Goal: Find specific page/section: Find specific page/section

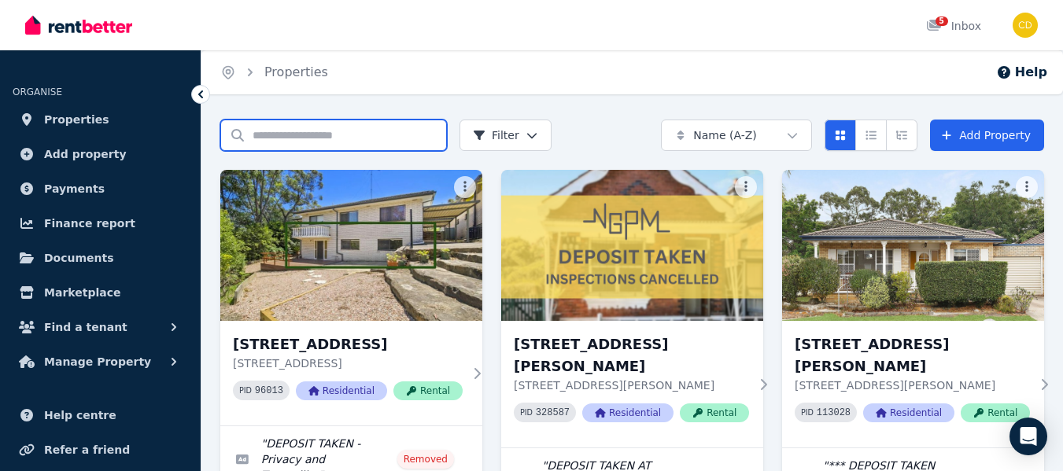
click at [340, 143] on input "Search properties" at bounding box center [333, 135] width 227 height 31
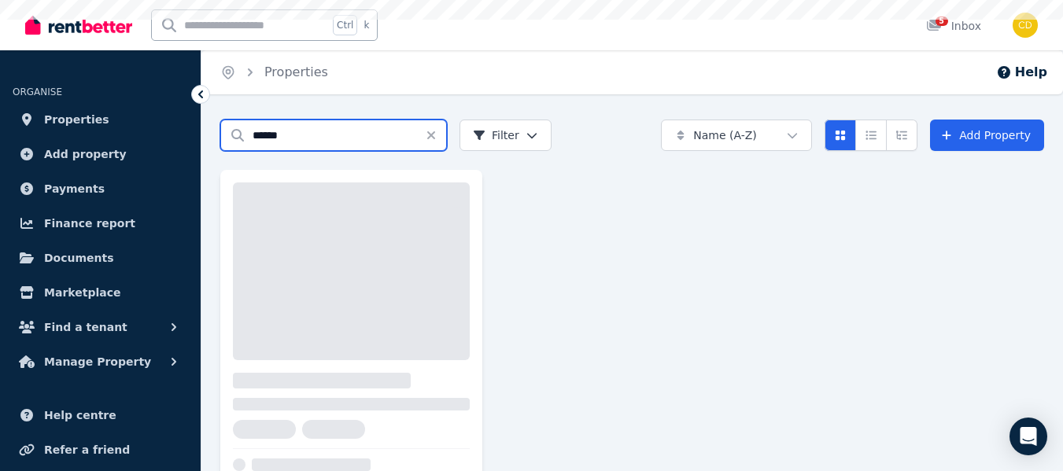
type input "******"
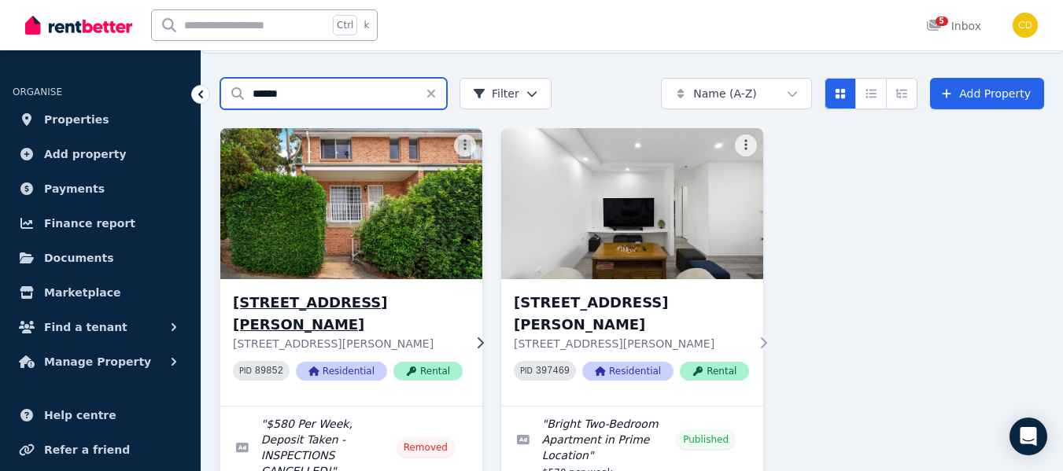
scroll to position [79, 0]
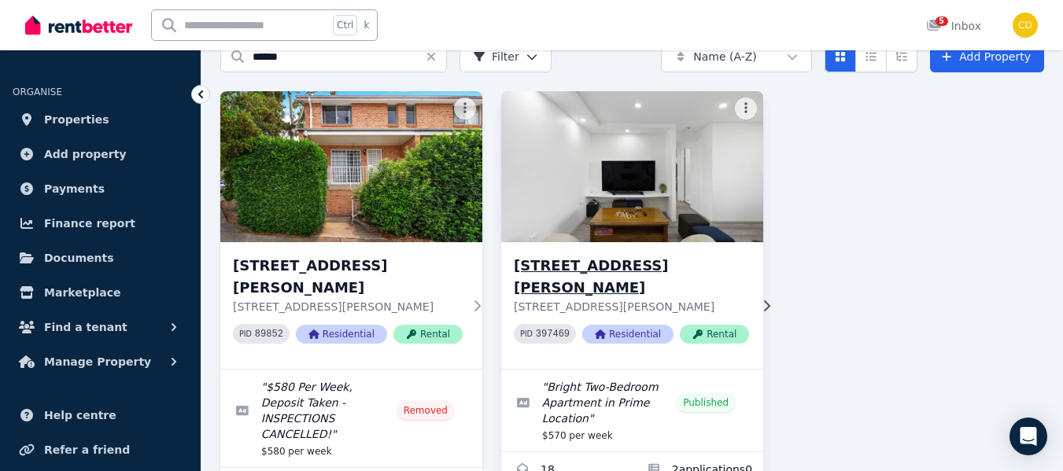
click at [563, 261] on h3 "[STREET_ADDRESS][PERSON_NAME]" at bounding box center [631, 277] width 235 height 44
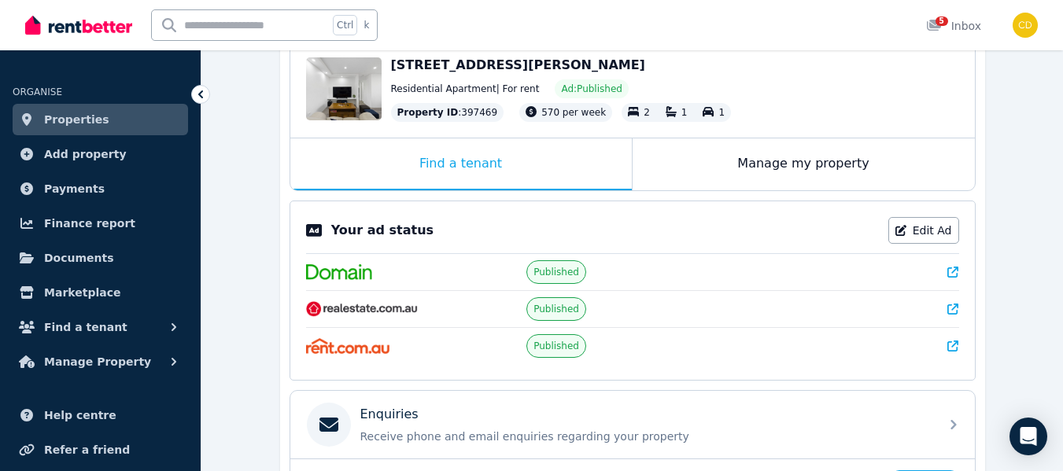
scroll to position [236, 0]
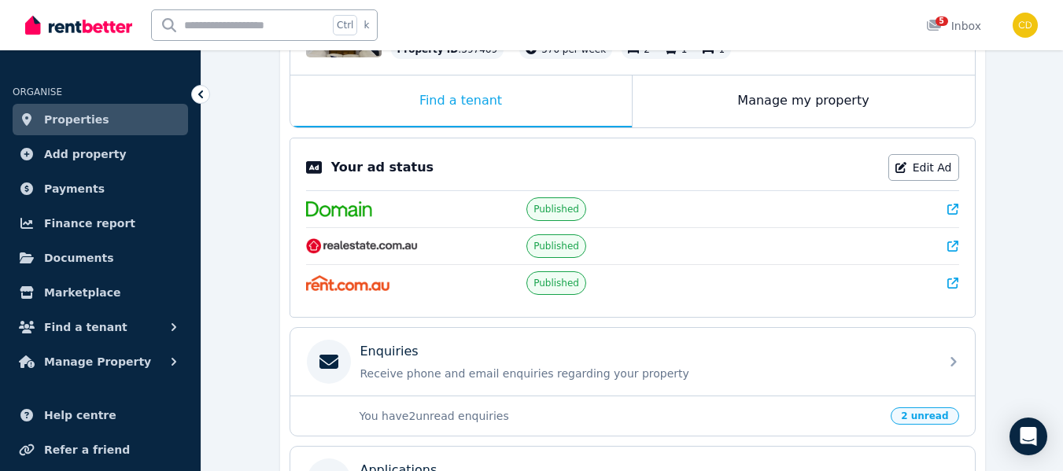
click at [950, 244] on icon at bounding box center [953, 246] width 11 height 11
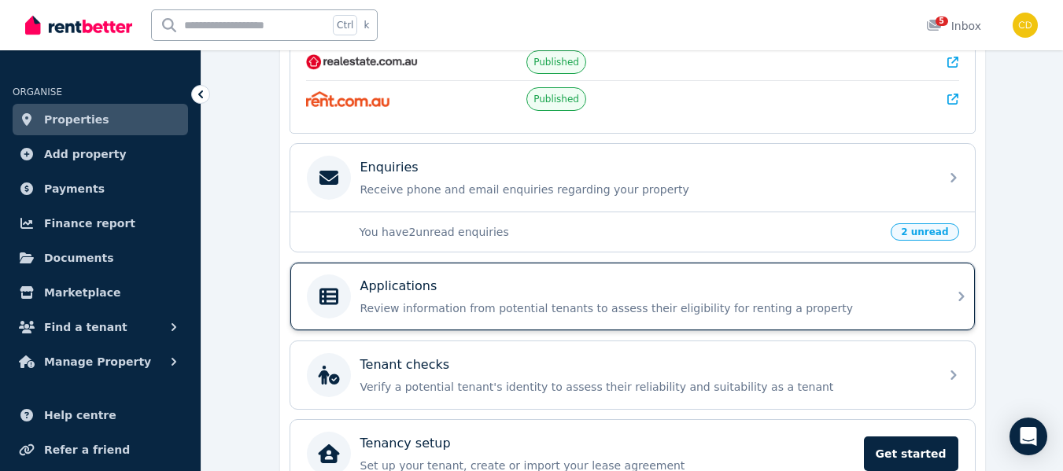
scroll to position [472, 0]
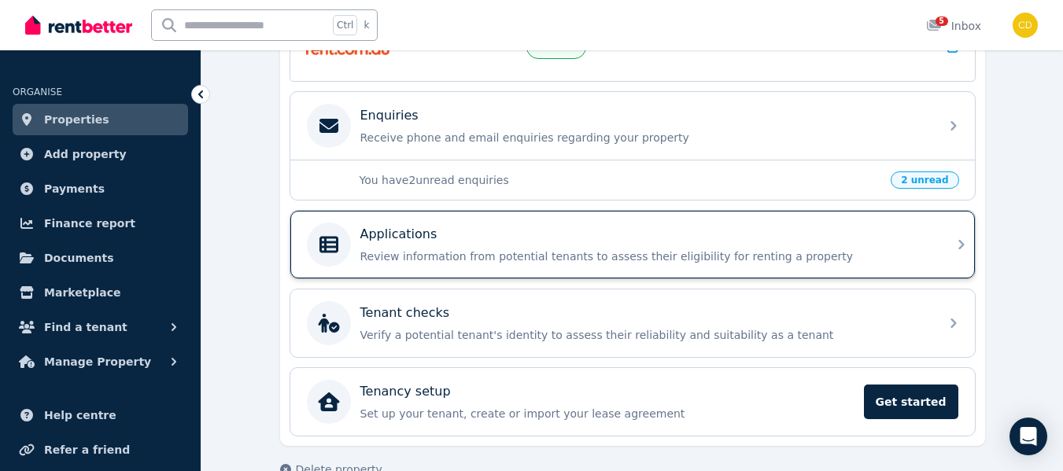
click at [950, 243] on div "Applications Review information from potential tenants to assess their eligibil…" at bounding box center [632, 245] width 685 height 68
